Goal: Task Accomplishment & Management: Manage account settings

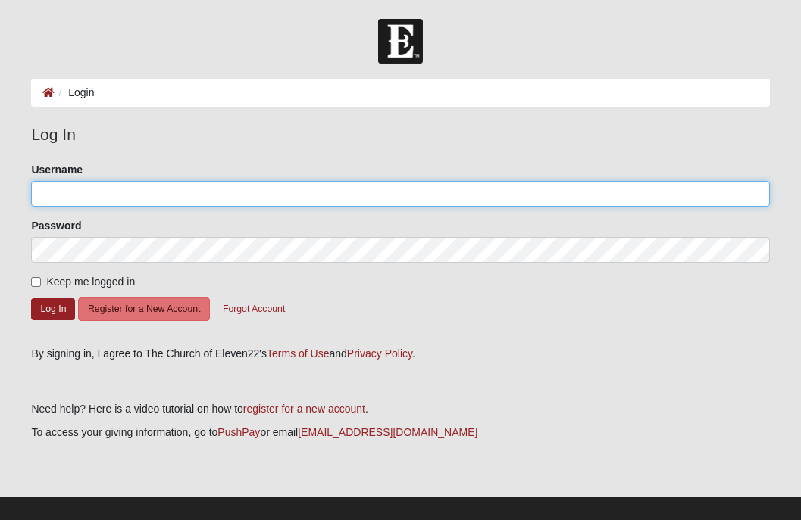
type input "[PERSON_NAME]"
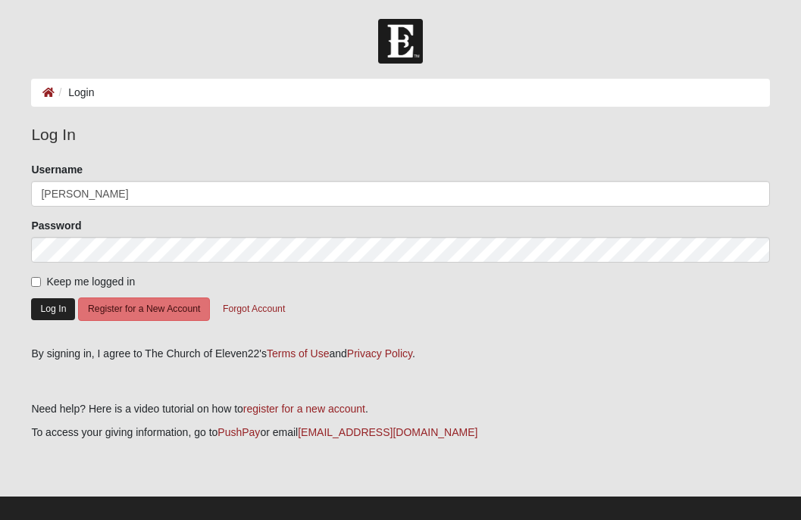
click at [53, 308] on button "Log In" at bounding box center [53, 309] width 44 height 22
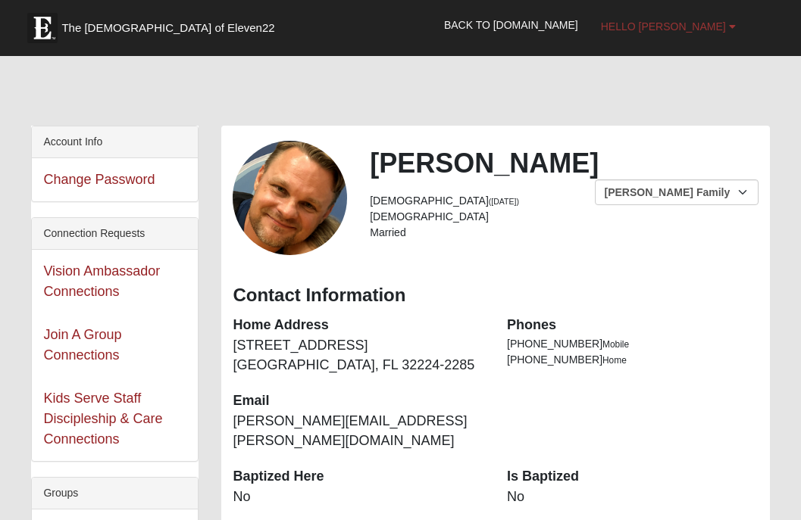
click at [720, 27] on span "Hello Michael" at bounding box center [663, 26] width 125 height 12
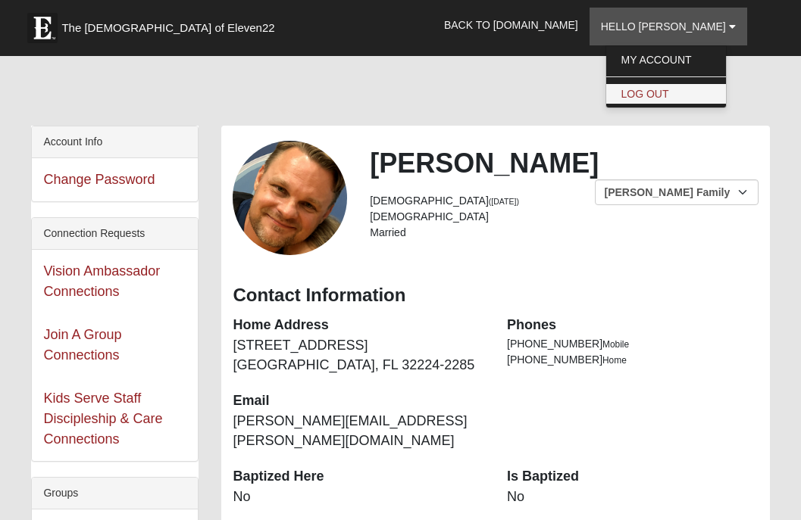
click at [702, 89] on link "Log Out" at bounding box center [666, 94] width 120 height 20
